Goal: Task Accomplishment & Management: Complete application form

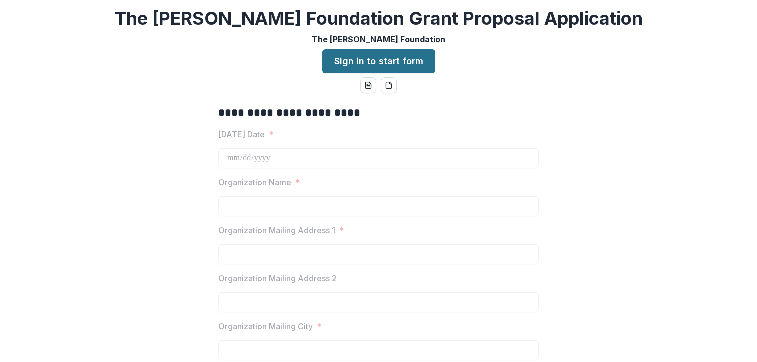
click at [393, 68] on link "Sign in to start form" at bounding box center [378, 62] width 113 height 24
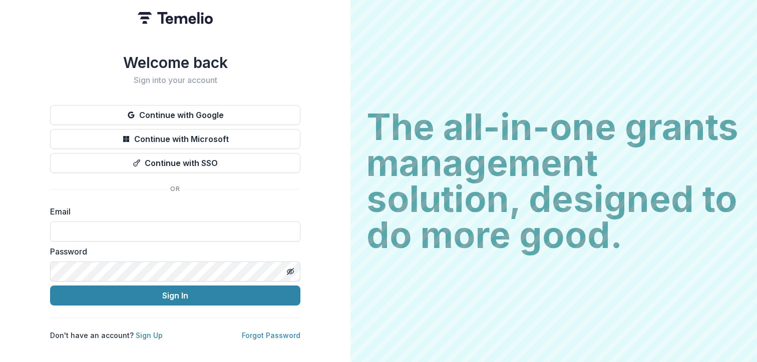
type input "**********"
click at [175, 292] on button "Sign In" at bounding box center [175, 296] width 250 height 20
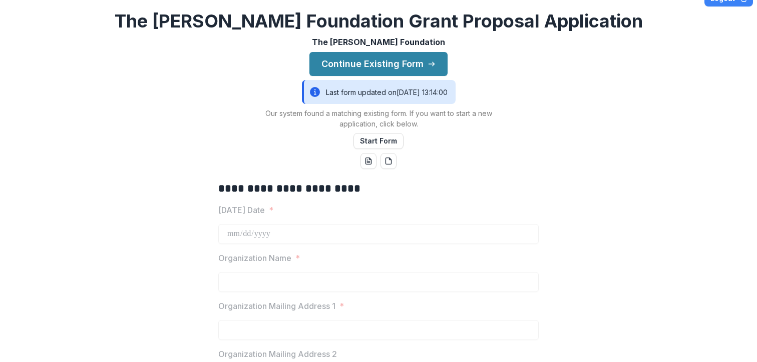
scroll to position [19, 0]
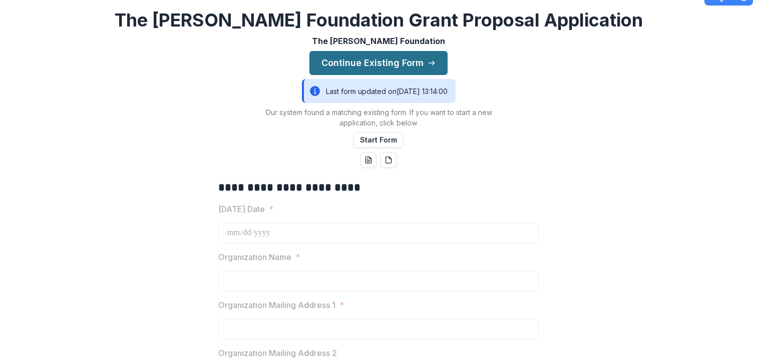
click at [401, 67] on button "Continue Existing Form" at bounding box center [378, 63] width 138 height 24
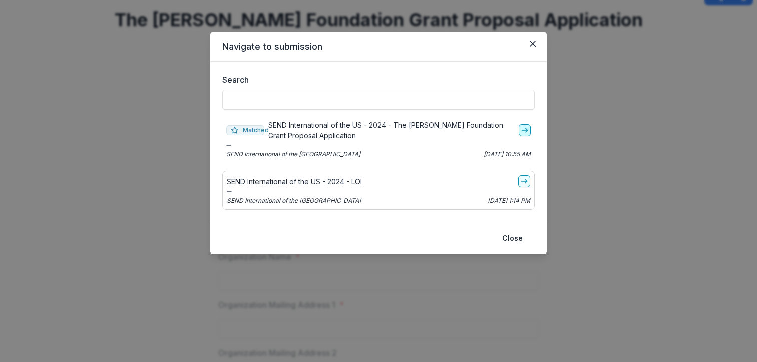
click at [524, 131] on line "go-to" at bounding box center [524, 131] width 6 height 0
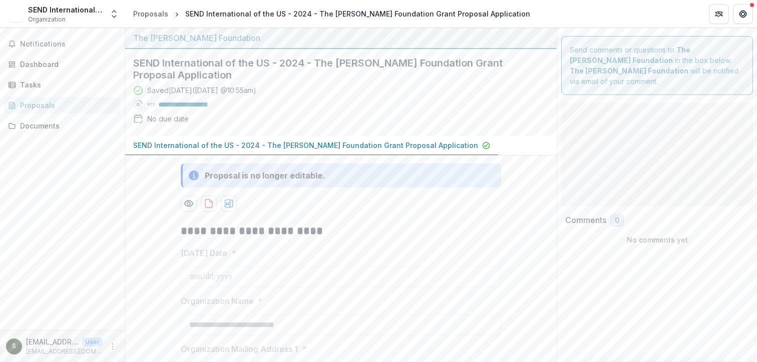
type input "*******"
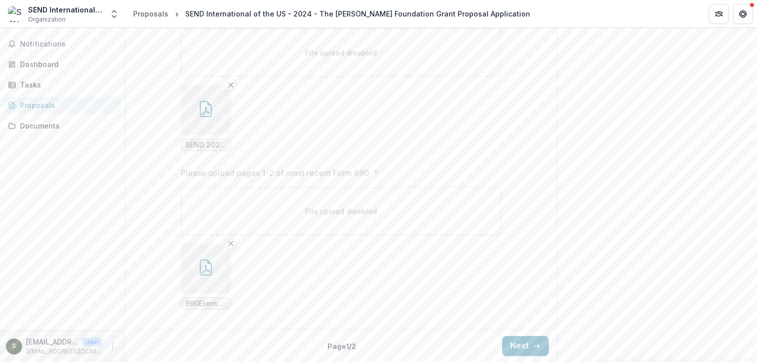
scroll to position [1597, 0]
click at [201, 144] on span "SEND 2023 FS Final 1.pdf" at bounding box center [205, 145] width 41 height 9
click at [205, 114] on icon "button" at bounding box center [206, 109] width 16 height 16
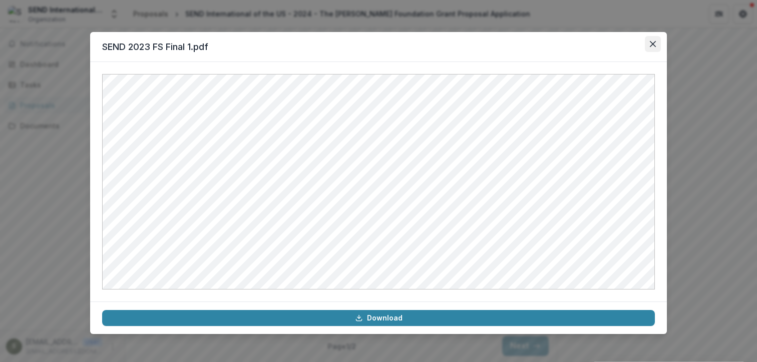
click at [653, 40] on button "Close" at bounding box center [653, 44] width 16 height 16
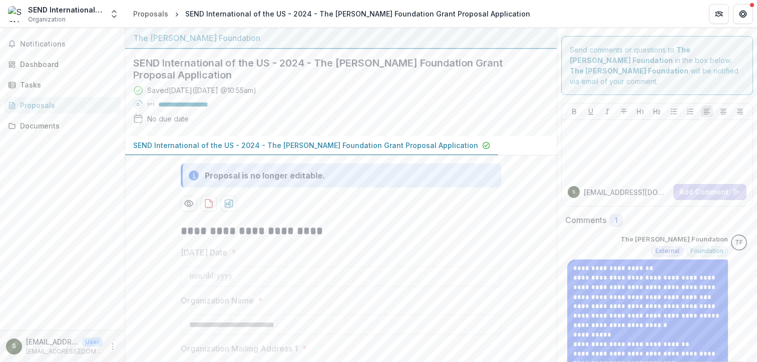
scroll to position [0, 0]
click at [743, 11] on icon "Get Help" at bounding box center [743, 12] width 3 height 2
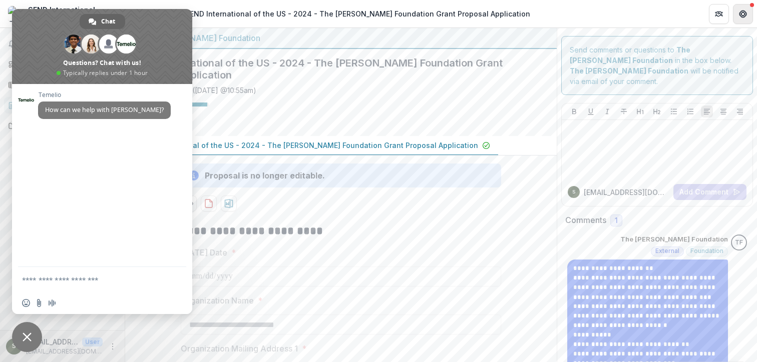
click at [743, 11] on icon "Get Help" at bounding box center [743, 12] width 3 height 2
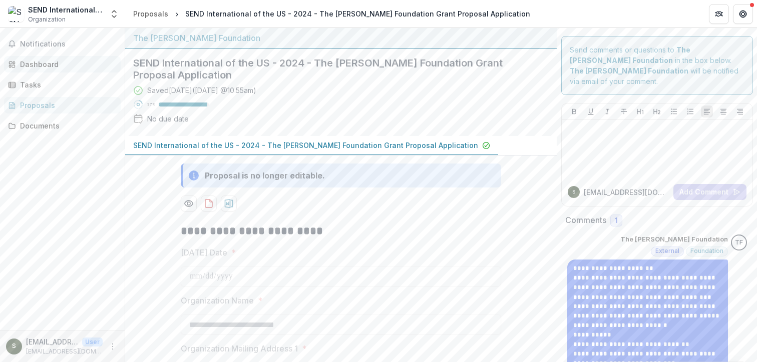
click at [53, 62] on div "Dashboard" at bounding box center [66, 64] width 93 height 11
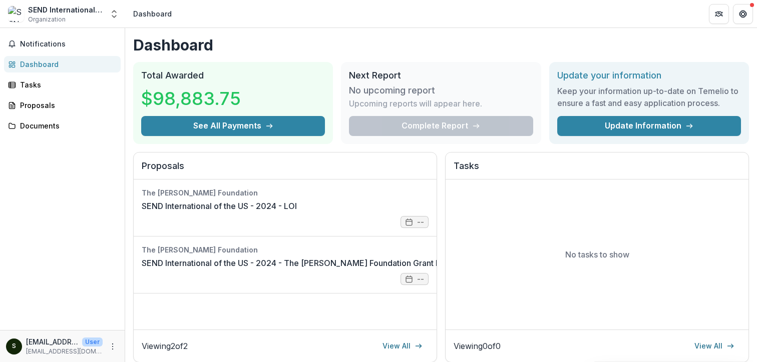
scroll to position [0, 1]
click at [111, 347] on icon "More" at bounding box center [113, 347] width 8 height 8
click at [164, 338] on button "Logout" at bounding box center [178, 342] width 107 height 17
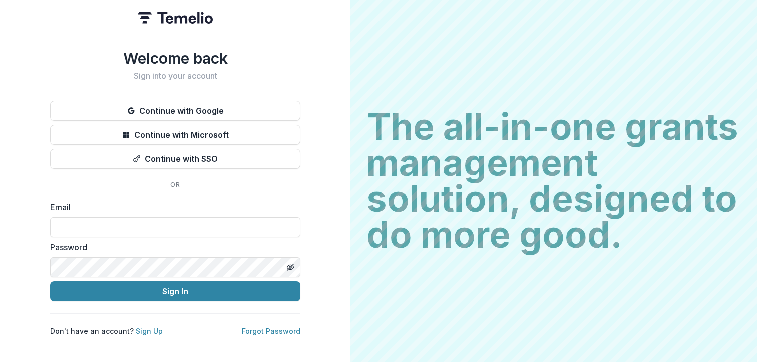
type input "**********"
click at [292, 265] on icon "Toggle password visibility" at bounding box center [290, 268] width 8 height 8
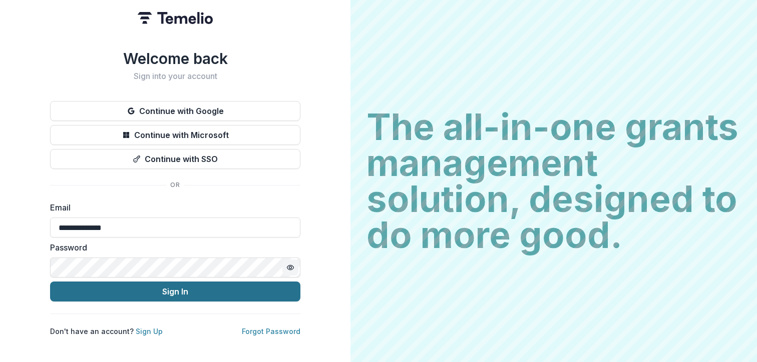
click at [140, 293] on button "Sign In" at bounding box center [175, 292] width 250 height 20
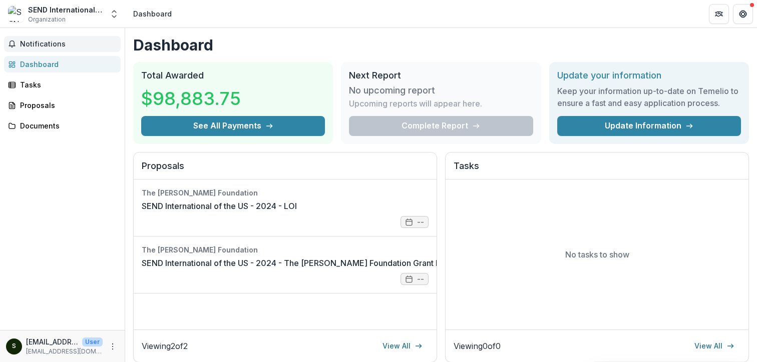
click at [43, 44] on span "Notifications" at bounding box center [68, 44] width 97 height 9
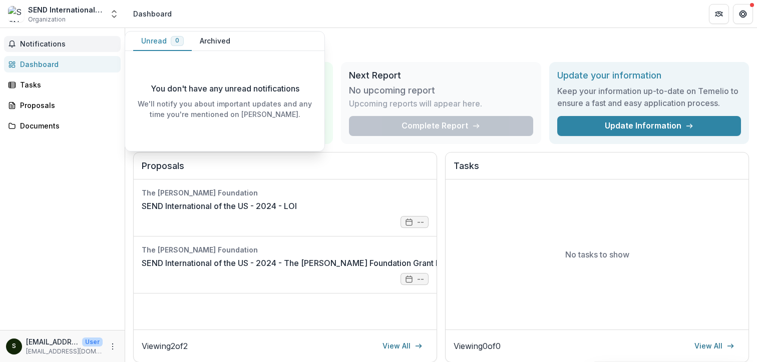
click at [35, 180] on div "Notifications Unread 0 Archived You don't have any unread notifications We'll n…" at bounding box center [62, 179] width 125 height 302
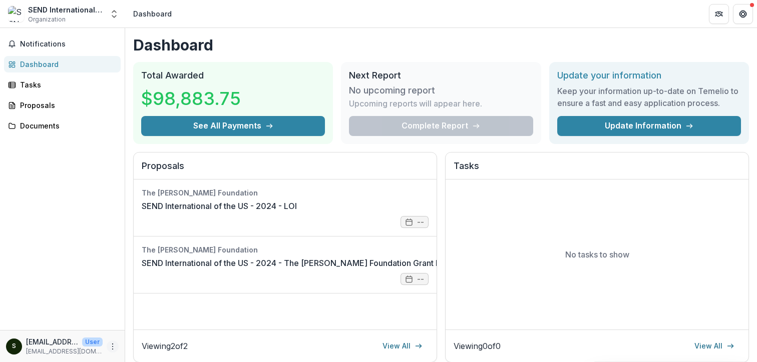
click at [114, 348] on icon "More" at bounding box center [113, 347] width 8 height 8
click at [153, 326] on link "Settings" at bounding box center [178, 325] width 107 height 17
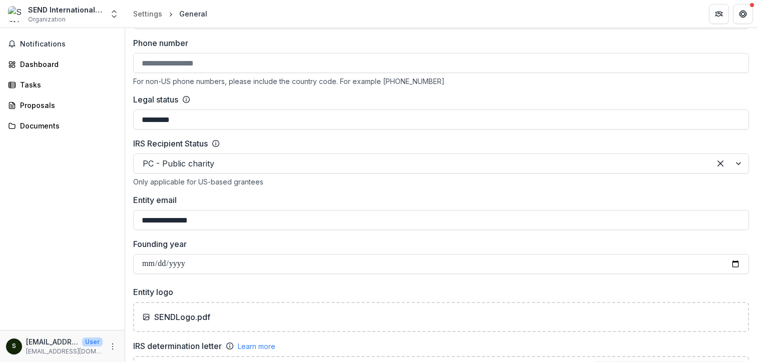
scroll to position [412, 0]
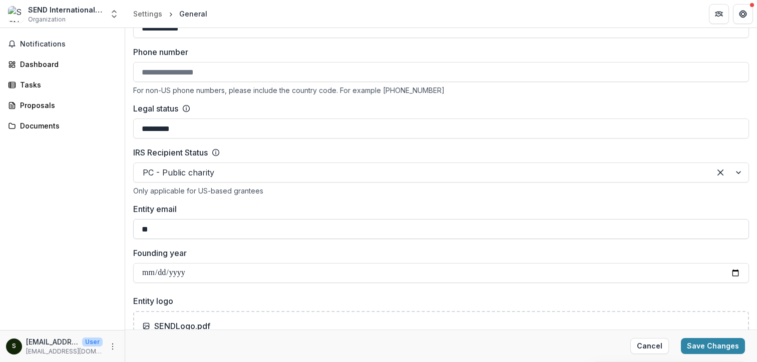
type input "*"
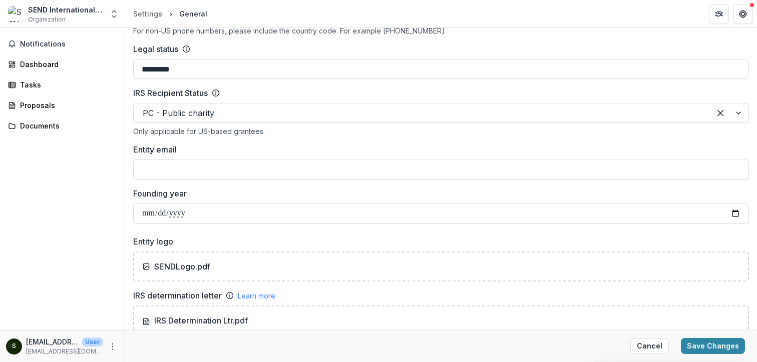
scroll to position [478, 0]
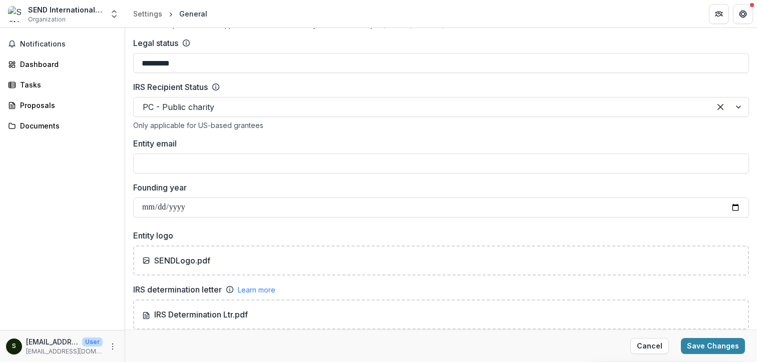
type input "*"
paste input "**********"
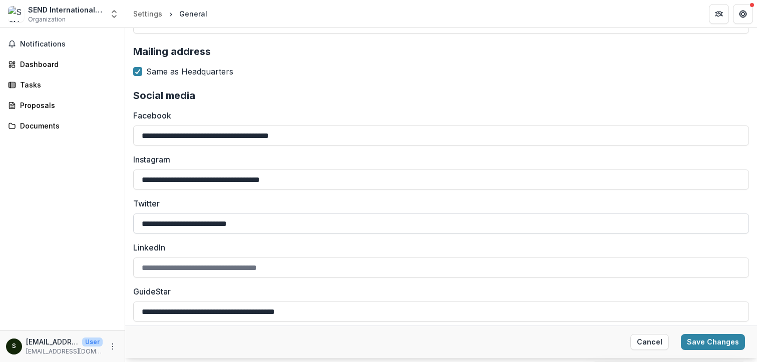
scroll to position [1086, 0]
type input "**********"
click at [708, 343] on button "Save Changes" at bounding box center [713, 342] width 64 height 16
type input "**********"
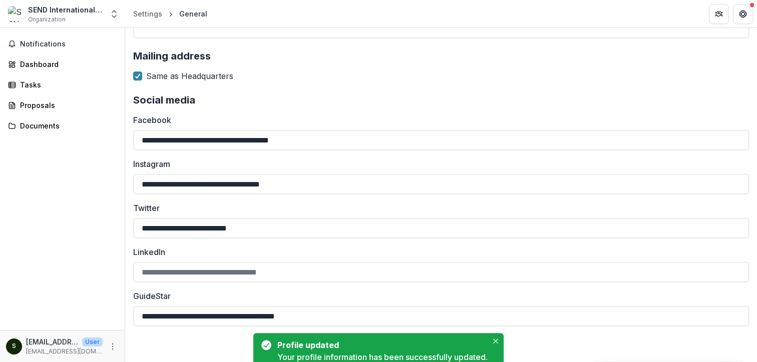
scroll to position [1082, 0]
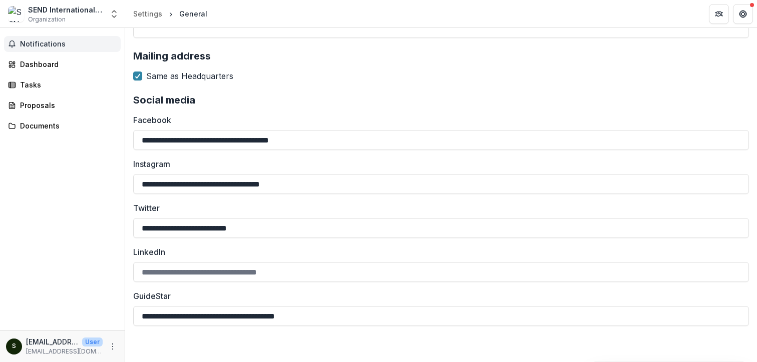
click at [60, 45] on span "Notifications" at bounding box center [68, 44] width 97 height 9
click at [50, 65] on div "Dashboard" at bounding box center [66, 64] width 93 height 11
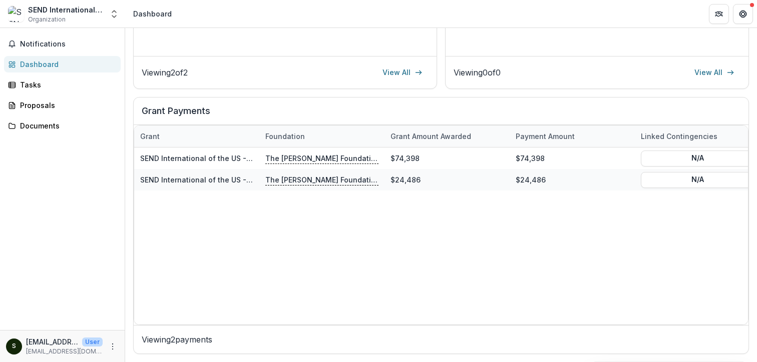
scroll to position [273, 0]
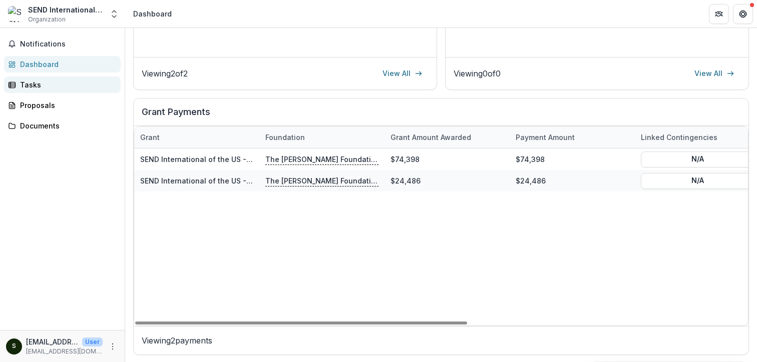
click at [54, 91] on link "Tasks" at bounding box center [62, 85] width 117 height 17
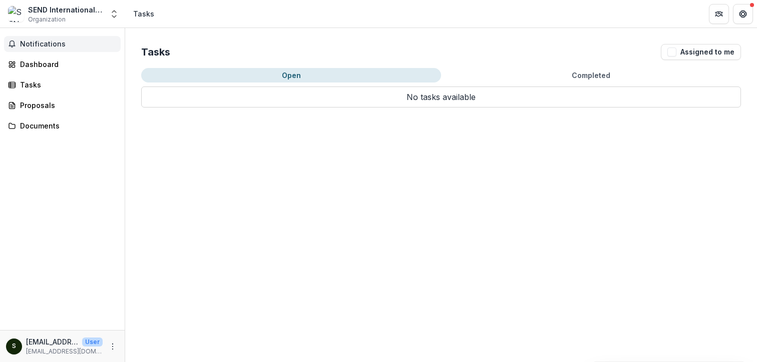
click at [56, 43] on span "Notifications" at bounding box center [68, 44] width 97 height 9
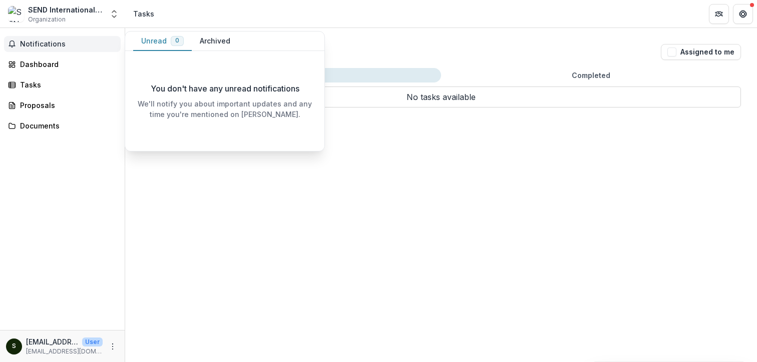
click at [56, 43] on span "Notifications" at bounding box center [68, 44] width 97 height 9
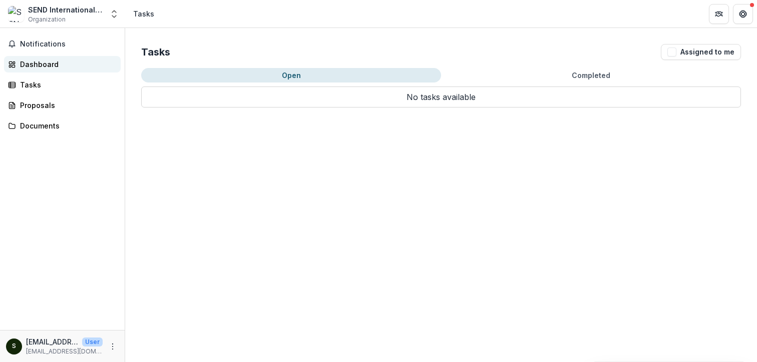
click at [39, 62] on div "Dashboard" at bounding box center [66, 64] width 93 height 11
